Goal: Task Accomplishment & Management: Use online tool/utility

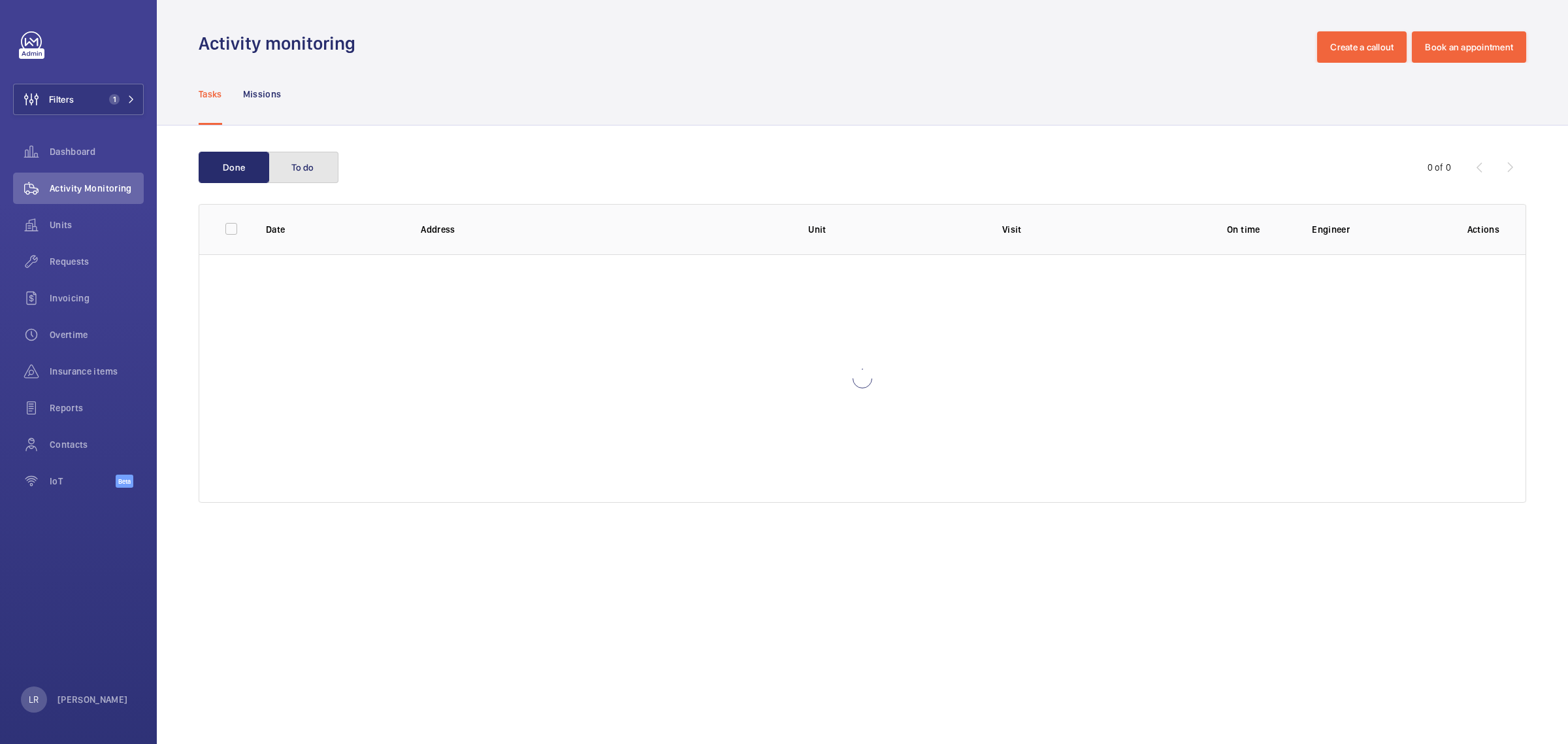
click at [309, 167] on button "To do" at bounding box center [303, 167] width 70 height 31
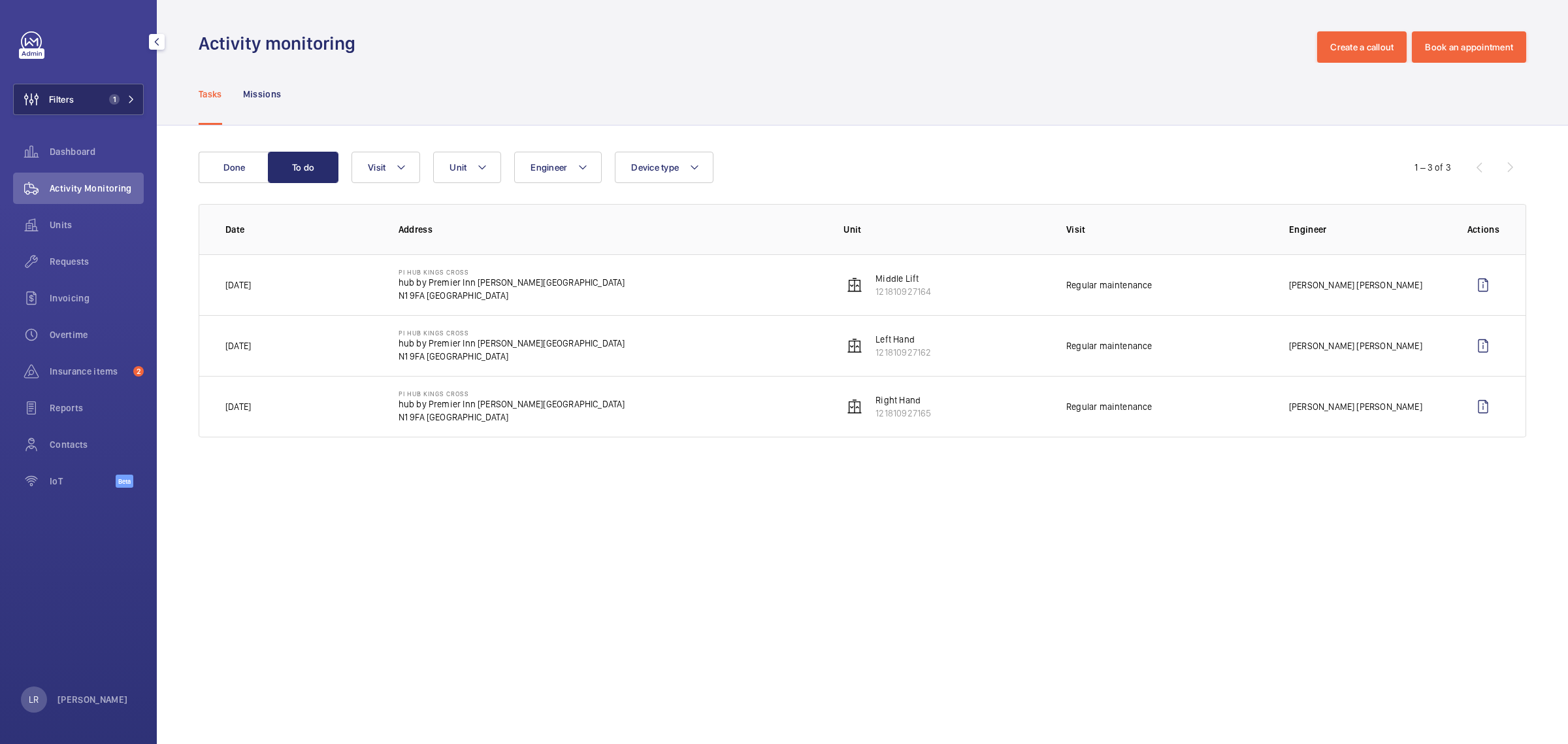
click at [132, 95] on span "1" at bounding box center [119, 100] width 31 height 11
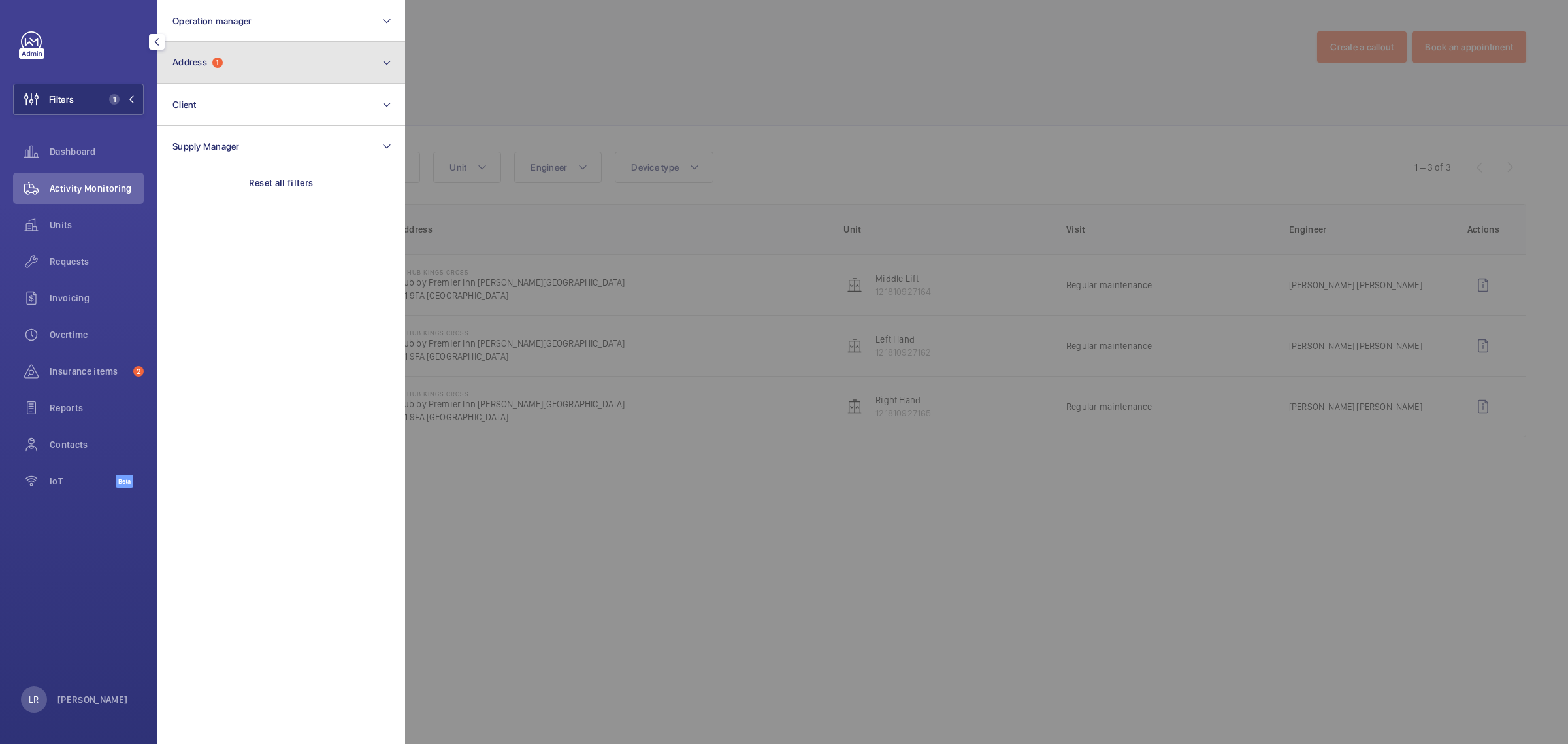
click at [230, 72] on button "Address 1" at bounding box center [281, 62] width 248 height 42
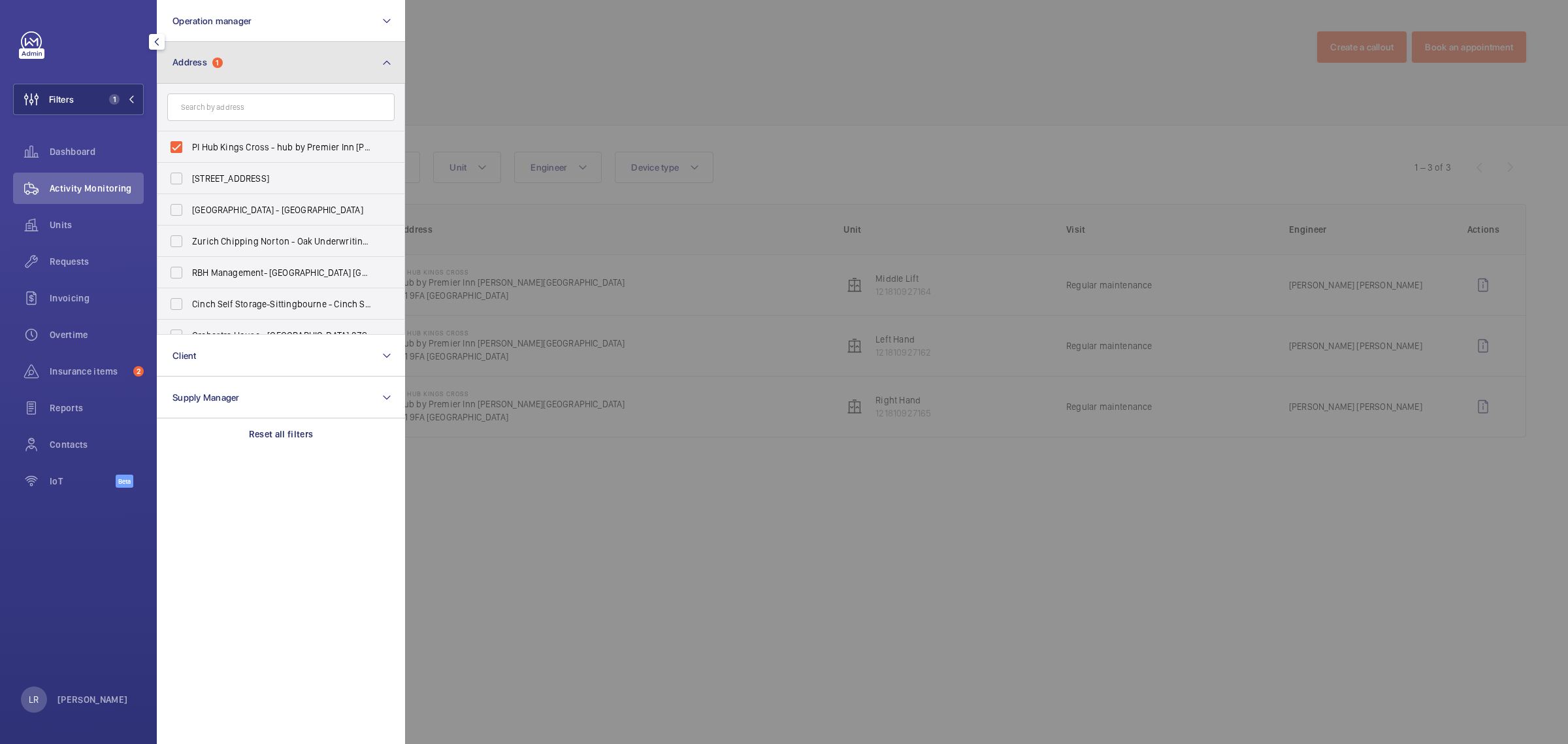
click at [295, 70] on button "Address 1" at bounding box center [281, 62] width 248 height 42
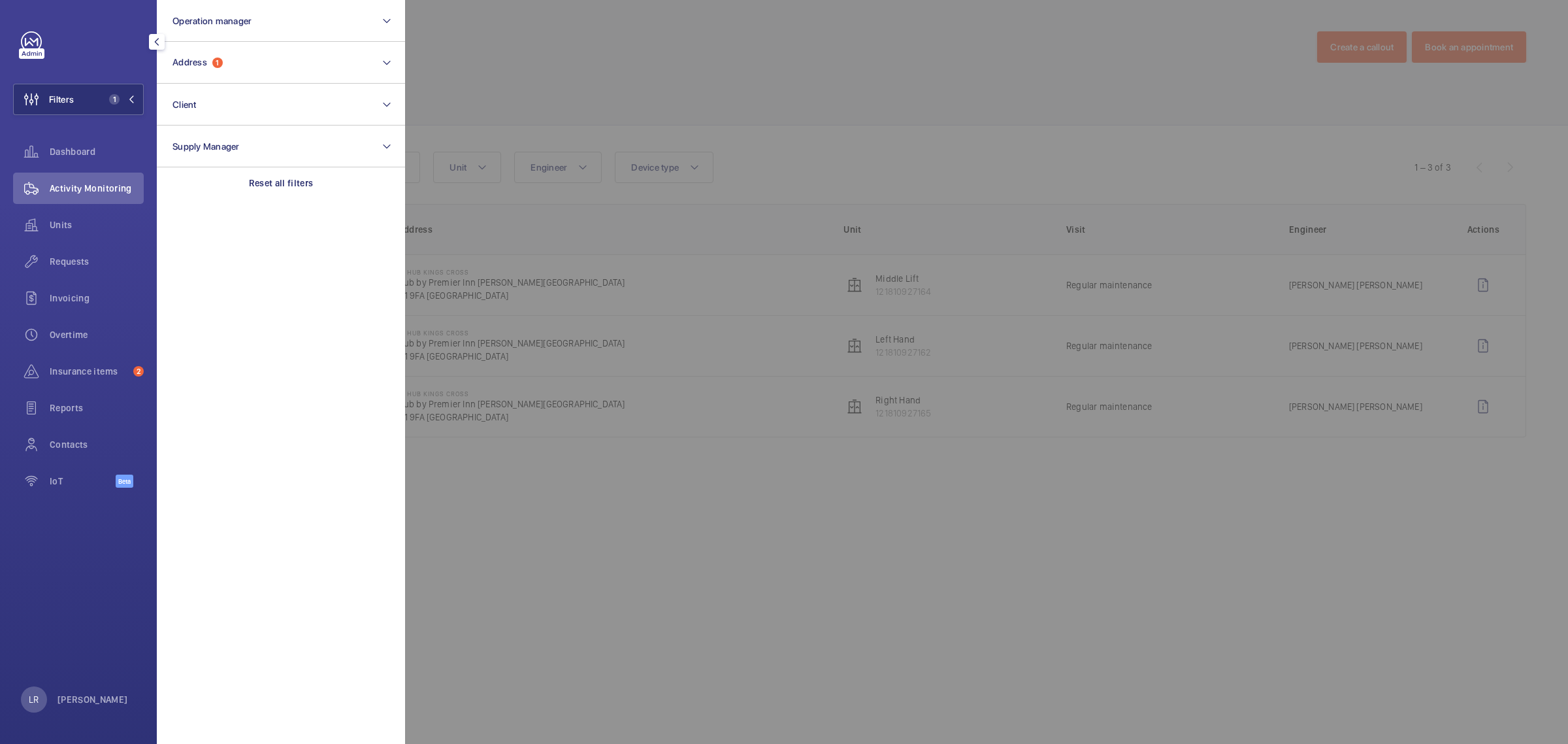
click at [549, 79] on div at bounding box center [1189, 372] width 1568 height 744
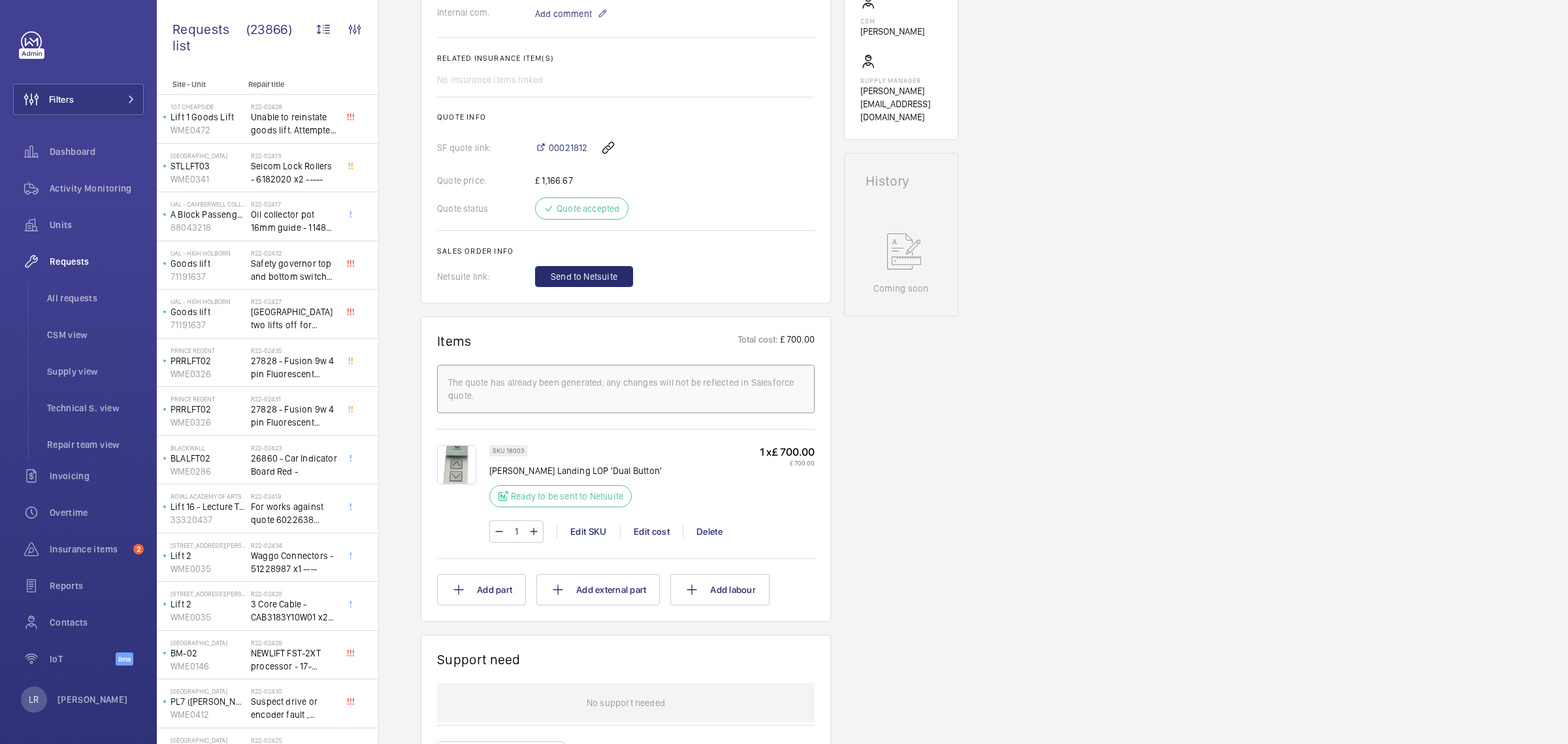
scroll to position [491, 0]
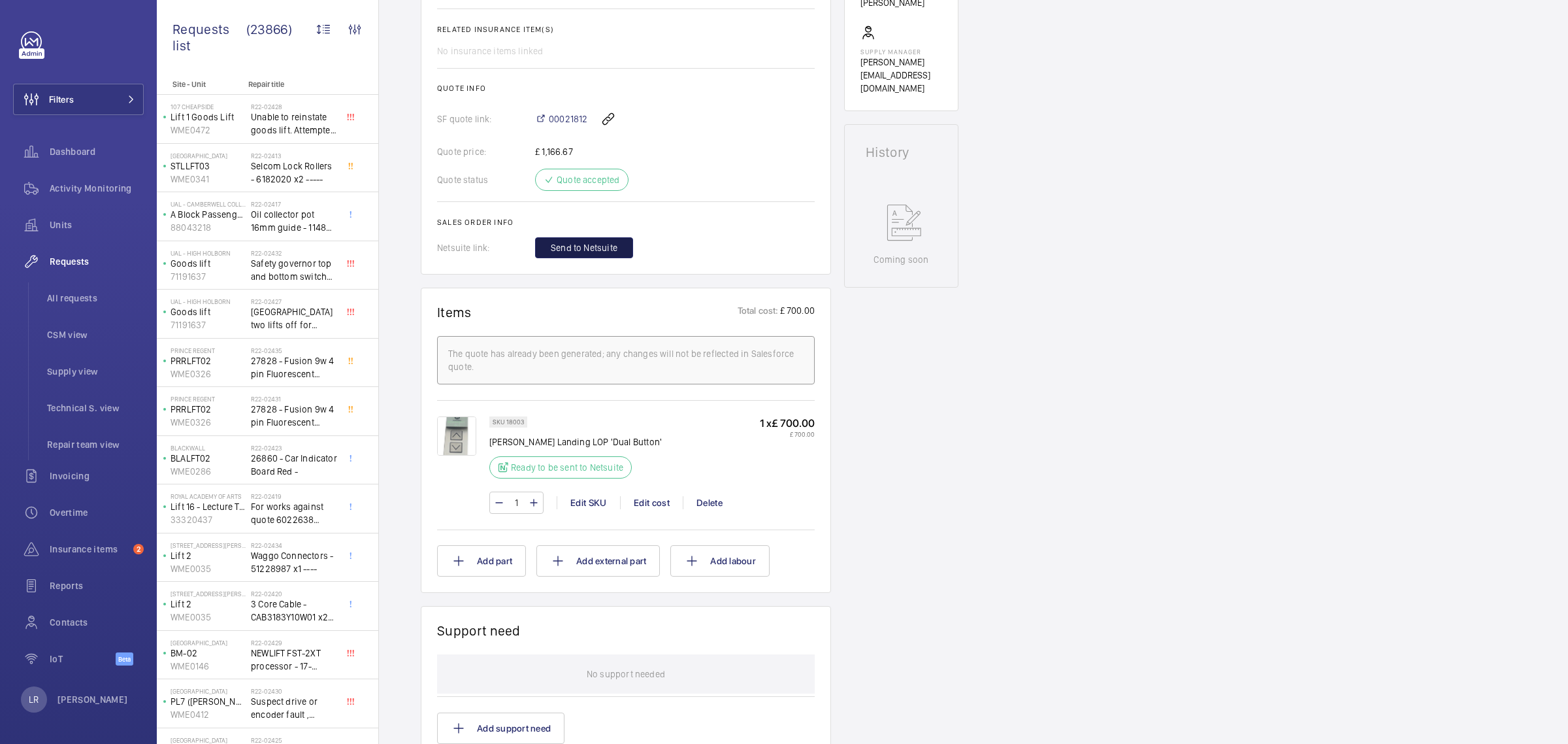
click at [600, 246] on span "Send to Netsuite" at bounding box center [584, 247] width 67 height 13
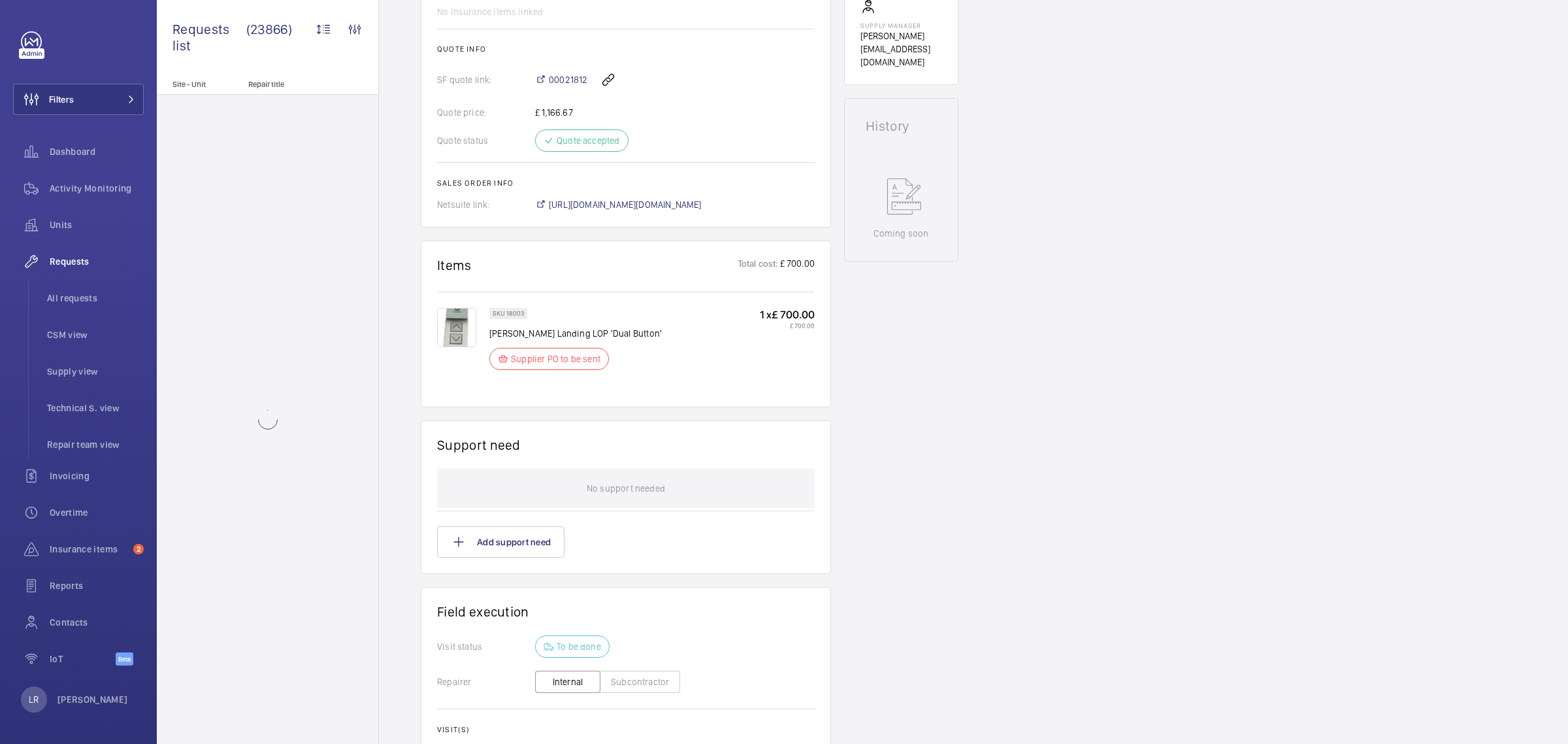
scroll to position [530, 0]
click at [631, 204] on span "https://6461500.app.netsuite.com/app/accounting/transactions/salesord.nl?id=303…" at bounding box center [625, 204] width 153 height 13
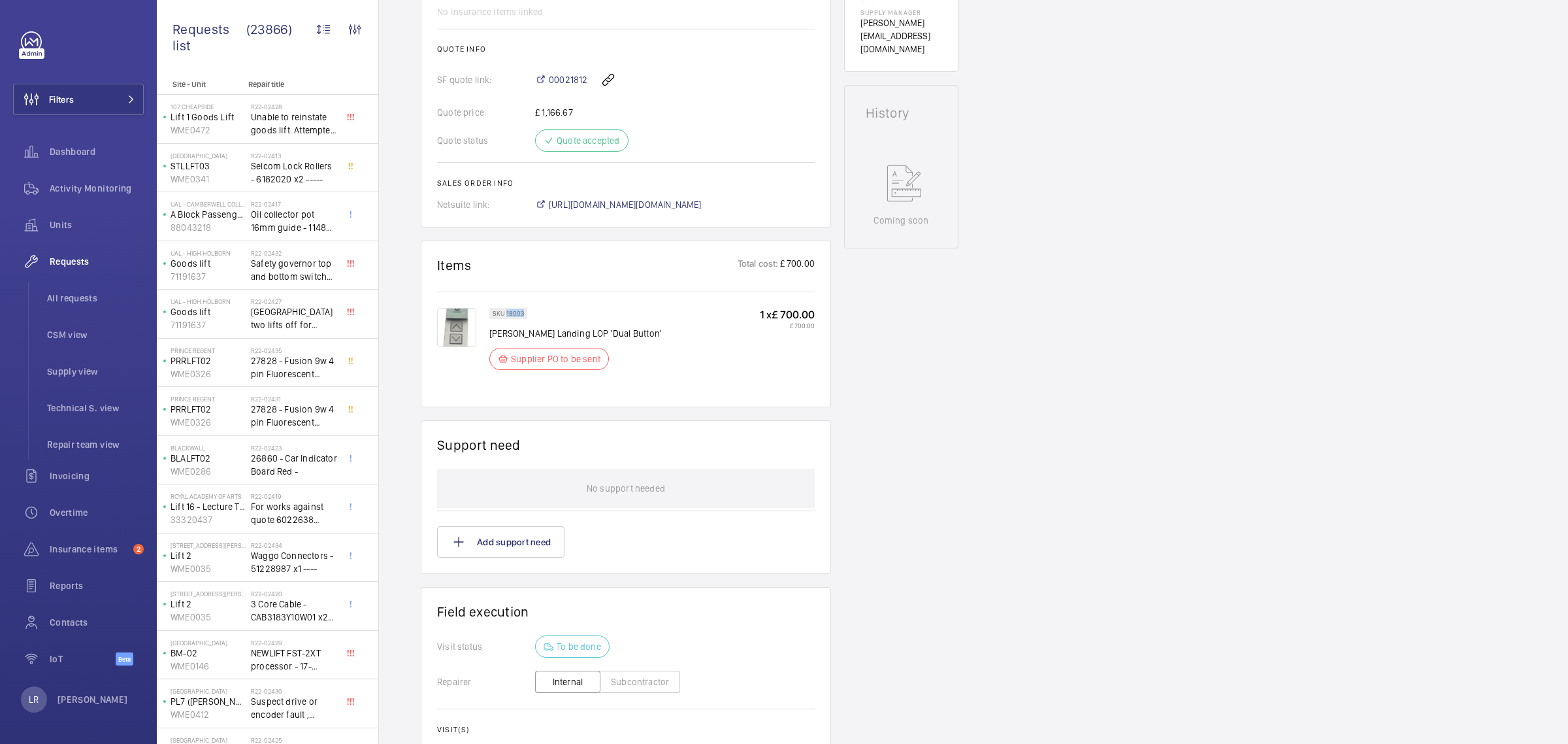
drag, startPoint x: 507, startPoint y: 314, endPoint x: 537, endPoint y: 313, distance: 30.0
click at [537, 313] on div "SKU 18003 Schindler Landing LOP 'Dual Button' Supplier PO to be sent" at bounding box center [576, 342] width 172 height 70
copy p "18003"
click at [943, 228] on div "Working Passenger RH Back 27360585 See recent activities Savoy Place IET 2 Savo…" at bounding box center [901, 245] width 115 height 1294
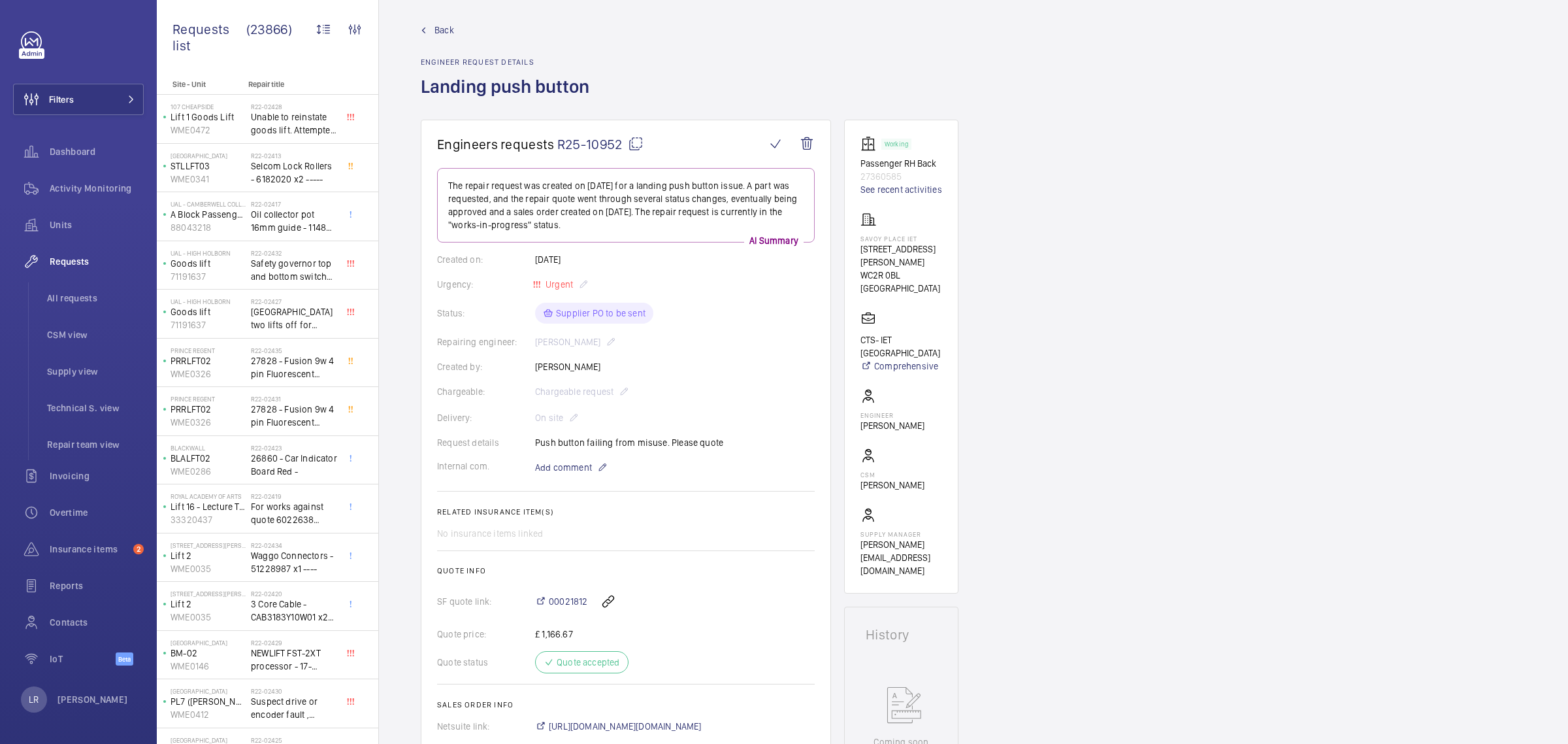
scroll to position [0, 0]
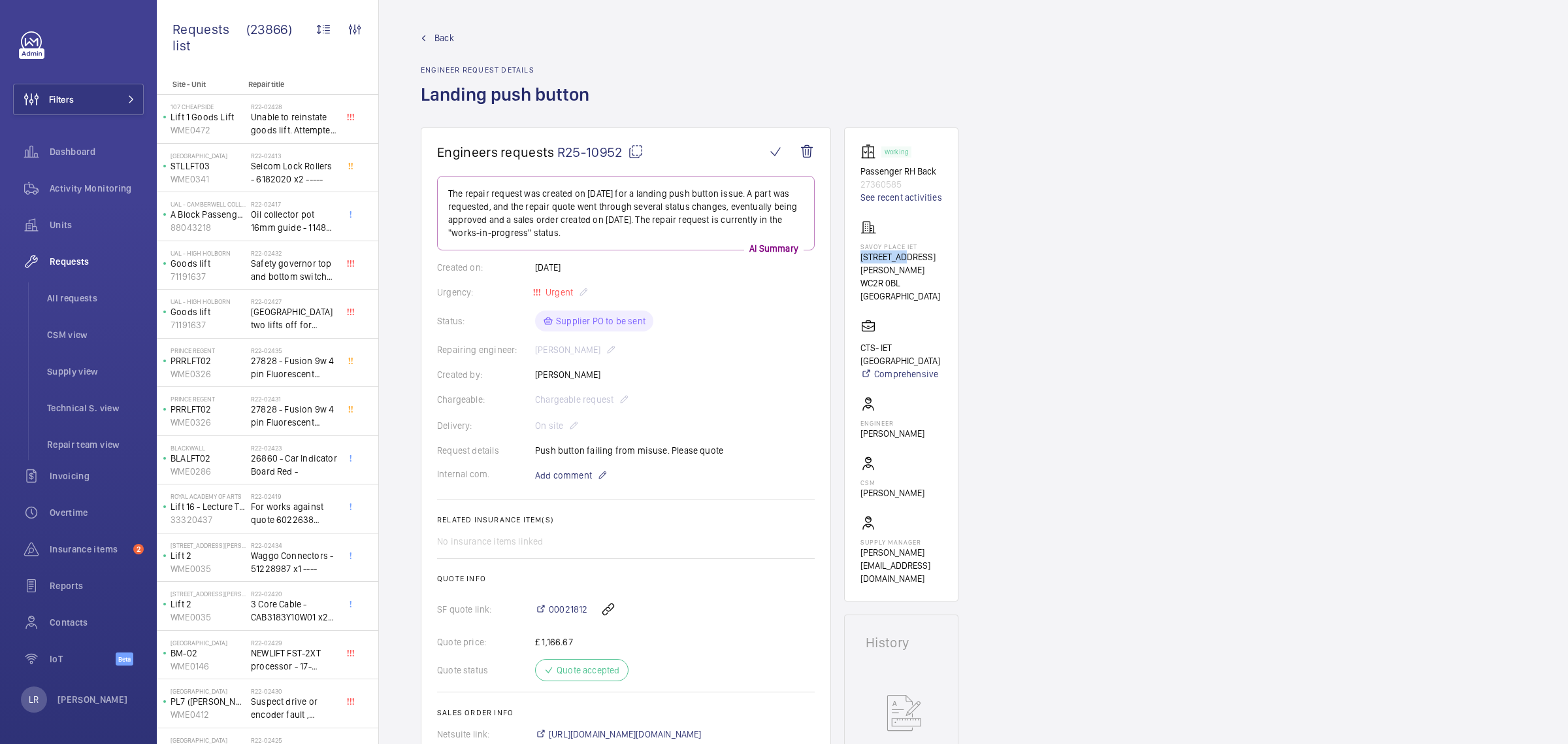
drag, startPoint x: 902, startPoint y: 257, endPoint x: 863, endPoint y: 259, distance: 39.1
click at [863, 259] on p "2 Savoy Pl" at bounding box center [902, 263] width 82 height 26
copy p "2 Savoy Pl"
